Goal: Task Accomplishment & Management: Manage account settings

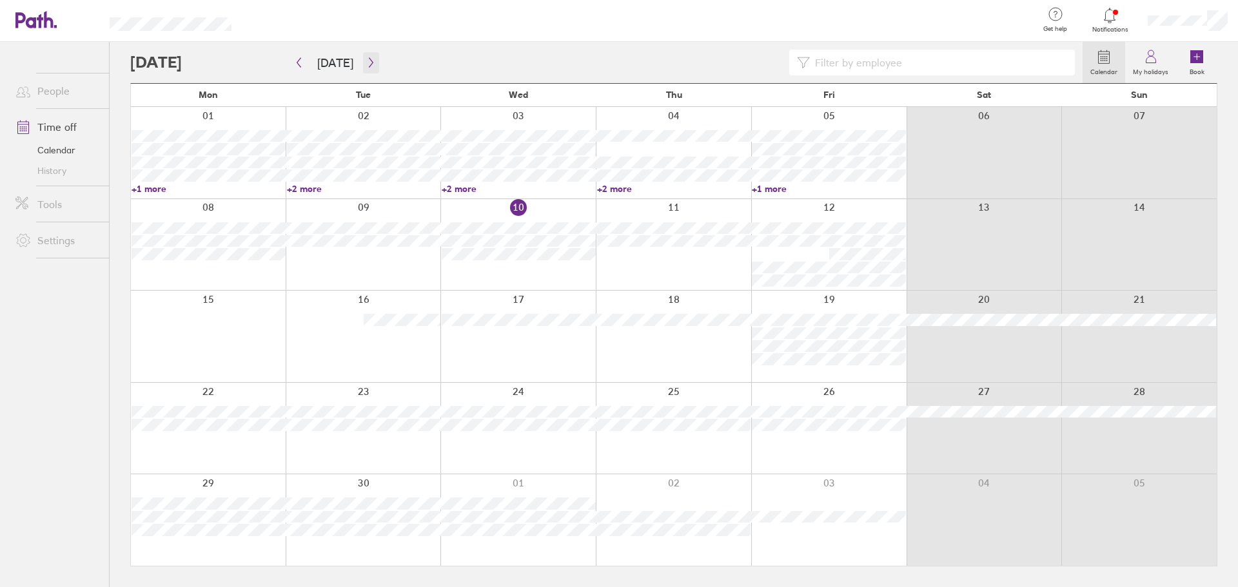
click at [369, 61] on icon "button" at bounding box center [371, 62] width 10 height 10
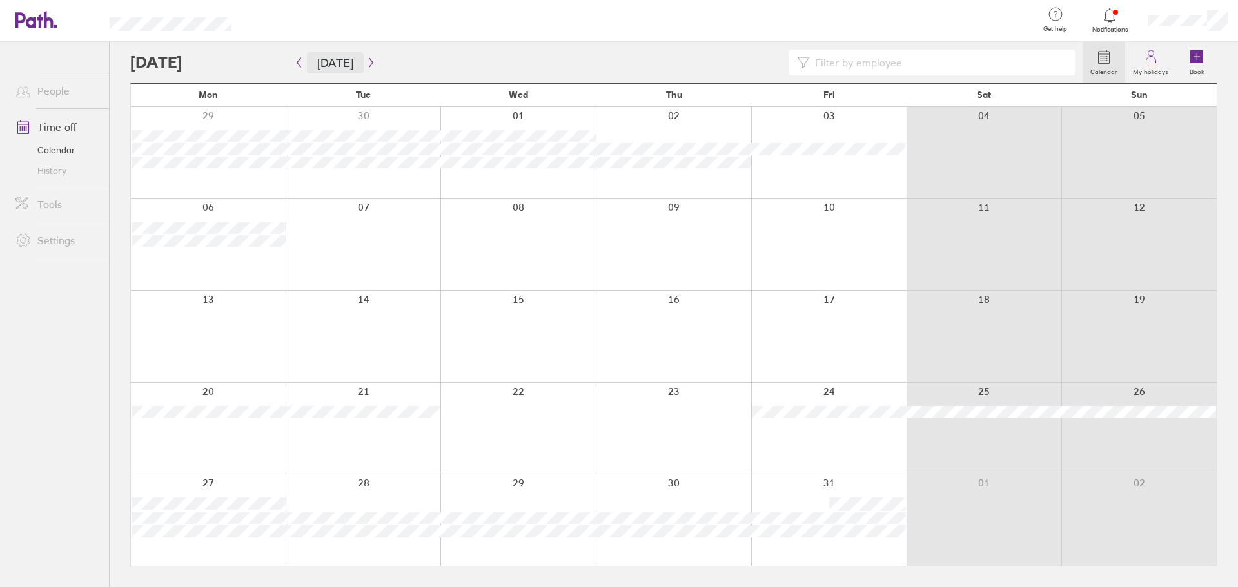
click at [331, 64] on button "[DATE]" at bounding box center [335, 62] width 57 height 21
